Goal: Task Accomplishment & Management: Manage account settings

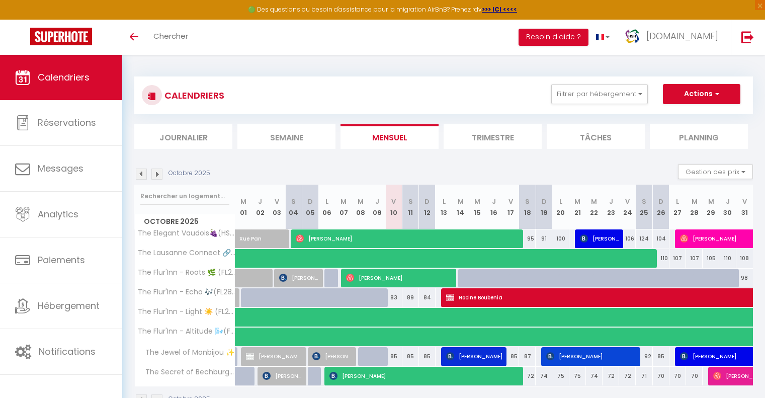
scroll to position [55, 0]
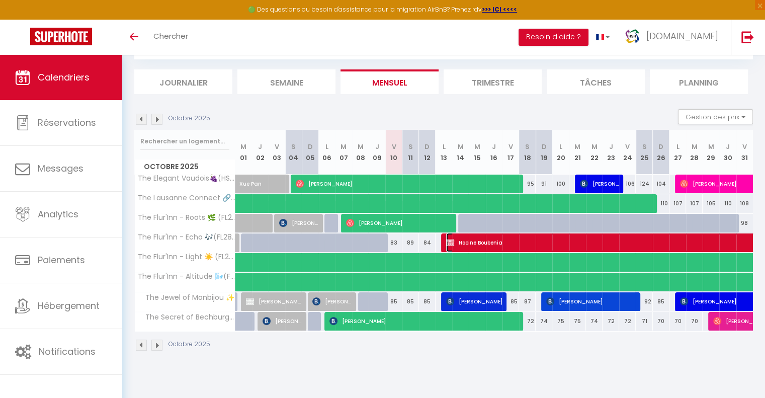
select select "KO"
select select "0"
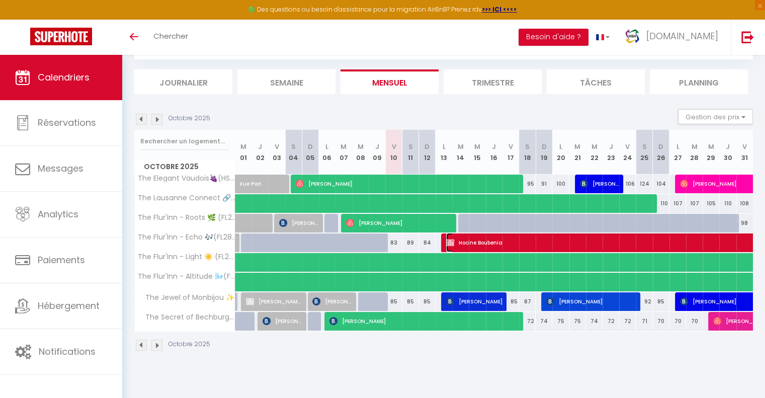
select select "1"
select select
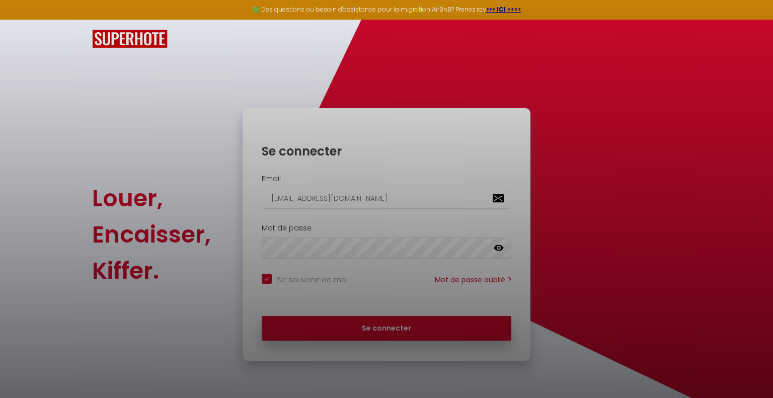
click at [362, 322] on div at bounding box center [386, 199] width 773 height 398
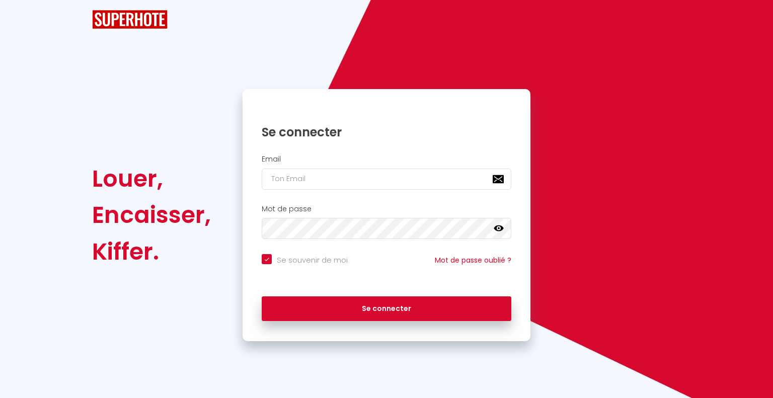
checkbox input "true"
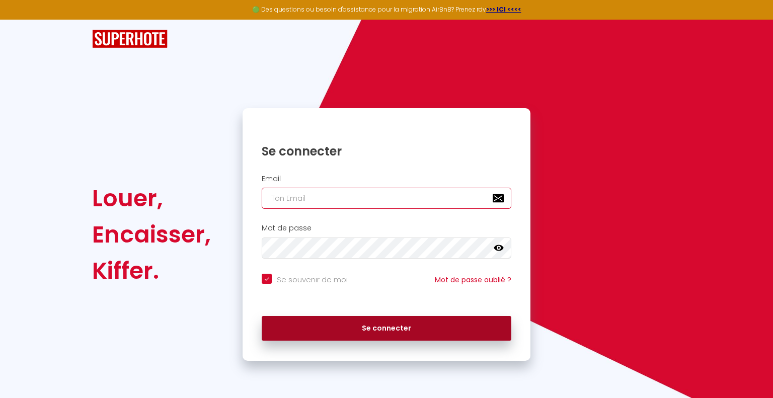
type input "[EMAIL_ADDRESS][DOMAIN_NAME]"
click at [346, 325] on button "Se connecter" at bounding box center [387, 328] width 250 height 25
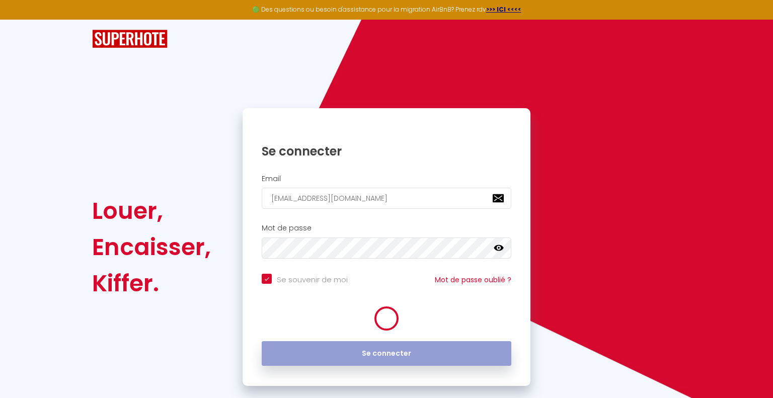
checkbox input "true"
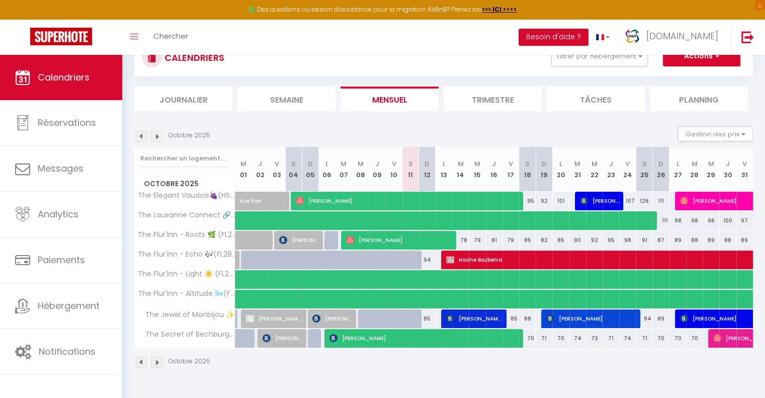
scroll to position [55, 0]
